Goal: Information Seeking & Learning: Check status

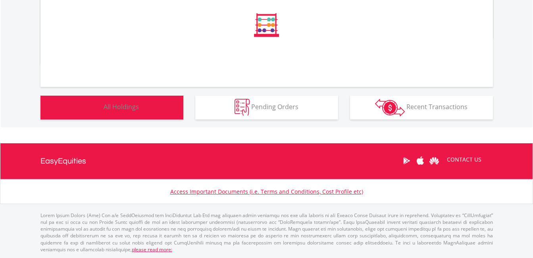
click at [160, 110] on button "Holdings All Holdings" at bounding box center [111, 108] width 143 height 24
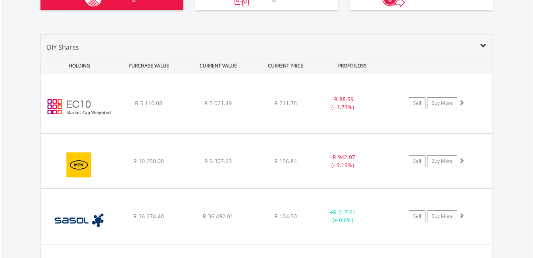
scroll to position [565, 0]
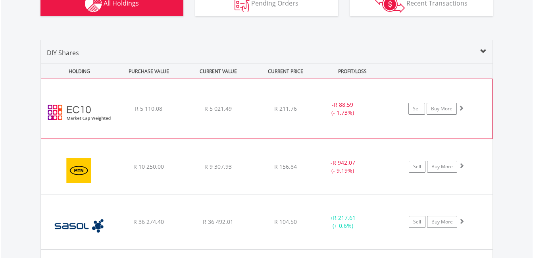
click at [292, 120] on div "﻿ EasyCrypto 10 R 5 110.08 R 5 021.49 R 211.76 - R 88.59 (- 1.73%) Sell Buy More" at bounding box center [266, 109] width 451 height 60
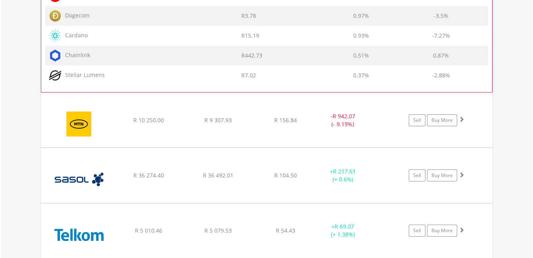
scroll to position [1002, 0]
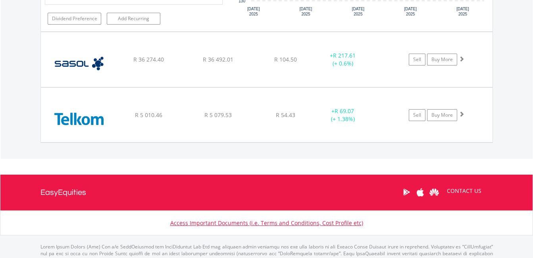
scroll to position [1160, 0]
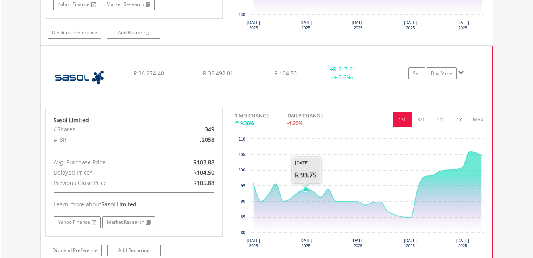
scroll to position [1279, 0]
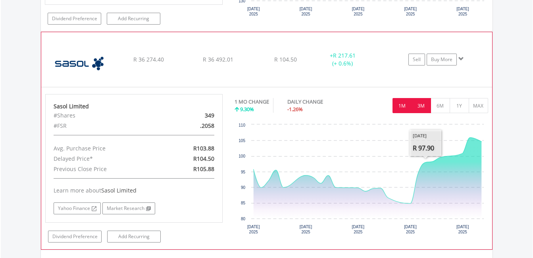
click at [423, 104] on button "3M" at bounding box center [421, 105] width 19 height 15
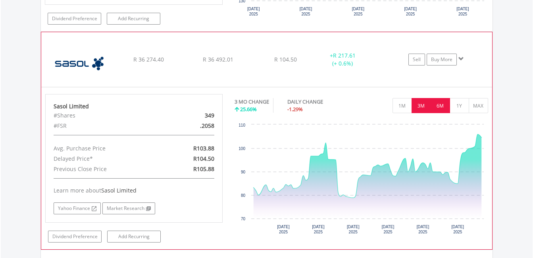
click at [435, 102] on button "6M" at bounding box center [440, 105] width 19 height 15
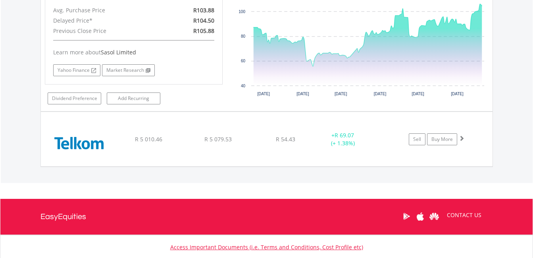
scroll to position [1473, 0]
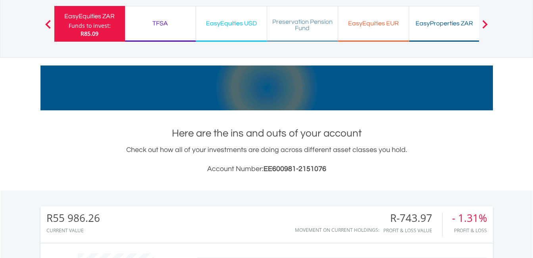
scroll to position [5, 0]
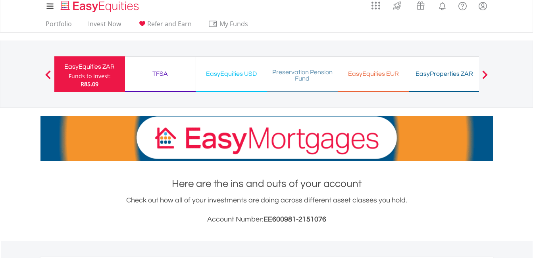
click at [373, 76] on div "EasyEquities EUR" at bounding box center [373, 73] width 61 height 11
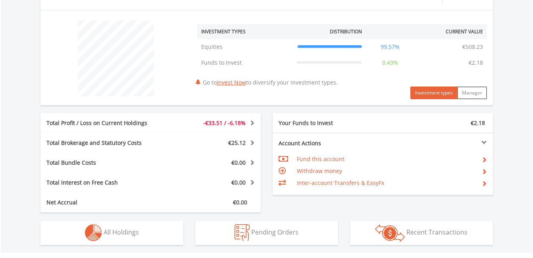
scroll to position [357, 0]
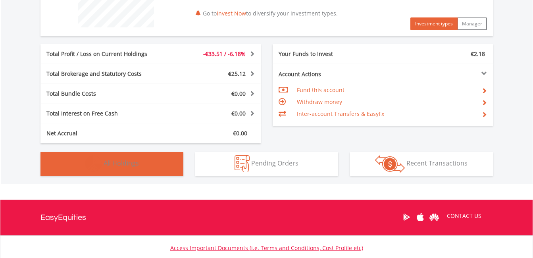
click at [141, 160] on button "Holdings All Holdings" at bounding box center [111, 164] width 143 height 24
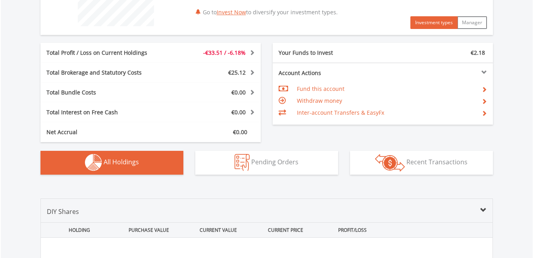
scroll to position [239, 0]
